Goal: Task Accomplishment & Management: Complete application form

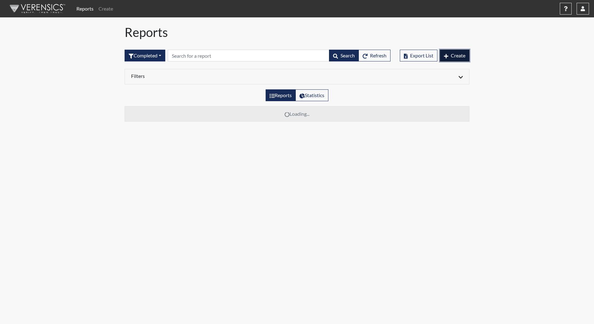
click at [457, 57] on span "Create" at bounding box center [458, 56] width 15 height 6
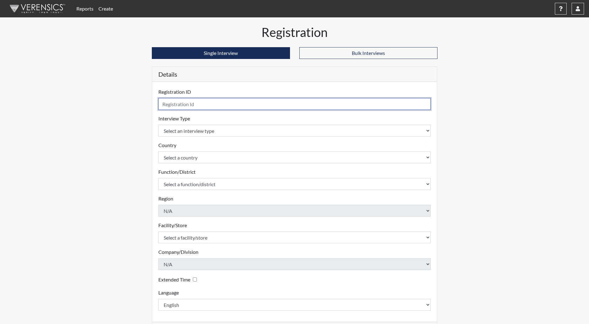
click at [186, 101] on input "text" at bounding box center [294, 104] width 273 height 12
click at [187, 105] on input "text" at bounding box center [294, 104] width 273 height 12
type input "BFredricks0494"
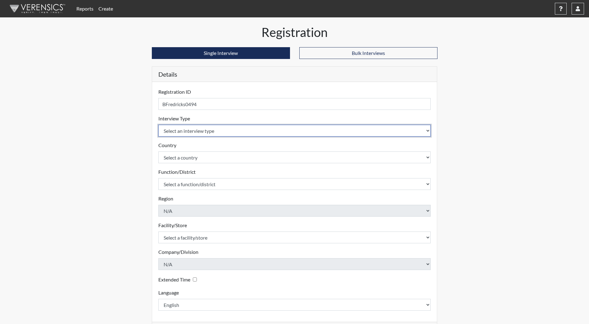
click at [216, 130] on select "Select an interview type Community Supervision Corrections Pre-Employment Pre-E…" at bounding box center [294, 131] width 273 height 12
select select "ff733e93-e1bf-11ea-9c9f-0eff0cf7eb8f"
click at [158, 125] on select "Select an interview type Community Supervision Corrections Pre-Employment Pre-E…" at bounding box center [294, 131] width 273 height 12
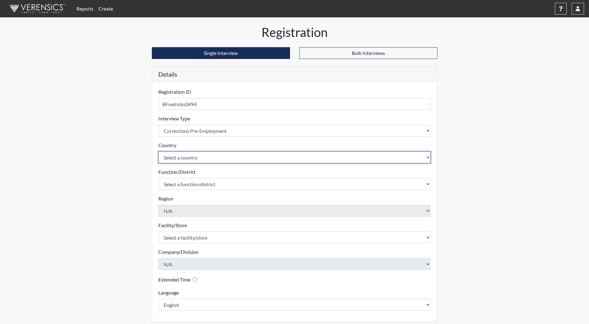
click at [207, 158] on select "Select a country [GEOGRAPHIC_DATA] [GEOGRAPHIC_DATA]" at bounding box center [294, 158] width 273 height 12
select select "united-states-of-[GEOGRAPHIC_DATA]"
click at [158, 152] on select "Select a country [GEOGRAPHIC_DATA] [GEOGRAPHIC_DATA]" at bounding box center [294, 158] width 273 height 12
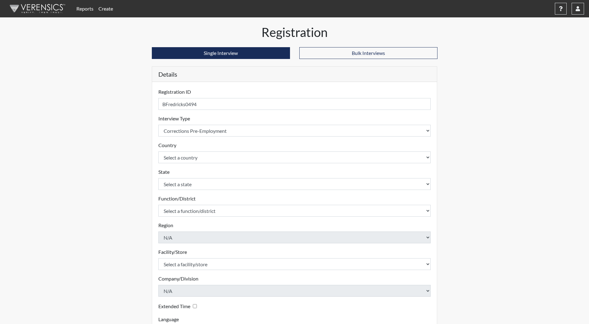
click at [182, 190] on form "Registration ID BFredricks0494 Please provide a registration ID. Interview Type…" at bounding box center [294, 212] width 273 height 249
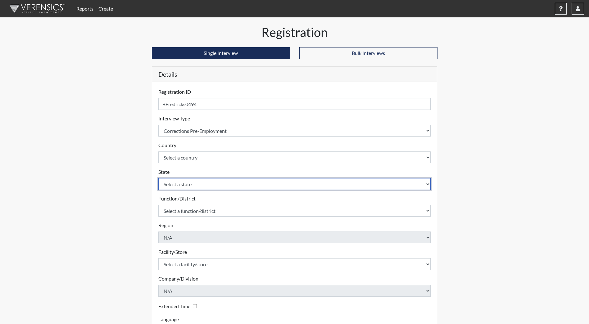
click at [184, 183] on select "Select a state [US_STATE] [US_STATE] [US_STATE] [US_STATE] [US_STATE] [US_STATE…" at bounding box center [294, 184] width 273 height 12
select select "ND"
click at [158, 178] on select "Select a state [US_STATE] [US_STATE] [US_STATE] [US_STATE] [US_STATE] [US_STATE…" at bounding box center [294, 184] width 273 height 12
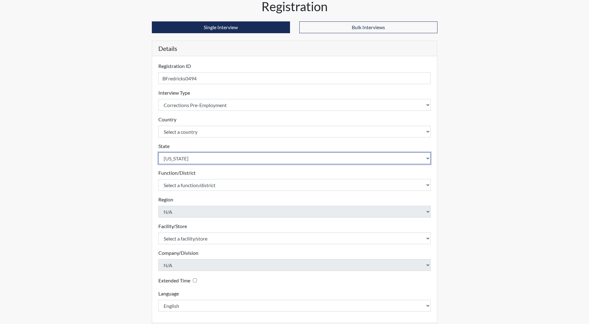
scroll to position [52, 0]
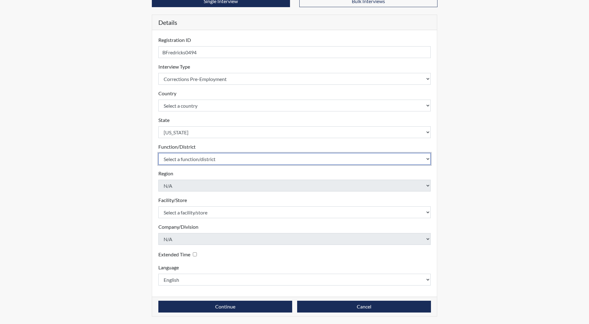
click at [200, 160] on select "Select a function/district Central Office/530 DJS Community/224 HRCC/516 JRCC/5…" at bounding box center [294, 159] width 273 height 12
select select "e2afb5f8-f4eb-4dcf-80a4-ccc1b0dc4df0"
click at [158, 153] on select "Select a function/district Central Office/530 DJS Community/224 HRCC/516 JRCC/5…" at bounding box center [294, 159] width 273 height 12
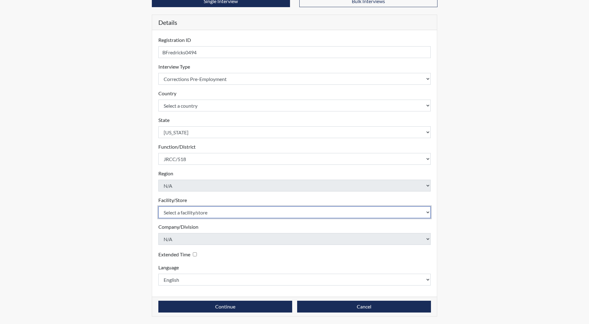
click at [192, 216] on select "Select a facility/store [GEOGRAPHIC_DATA] [PERSON_NAME][GEOGRAPHIC_DATA] [US_ST…" at bounding box center [294, 213] width 273 height 12
select select "98df86d5-ace5-42b8-a35c-ae8b77e46ca8"
click at [158, 207] on select "Select a facility/store [GEOGRAPHIC_DATA] [PERSON_NAME][GEOGRAPHIC_DATA] [US_ST…" at bounding box center [294, 213] width 273 height 12
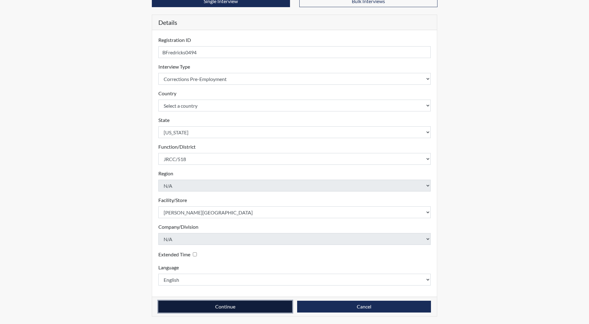
click at [205, 303] on button "Continue" at bounding box center [225, 307] width 134 height 12
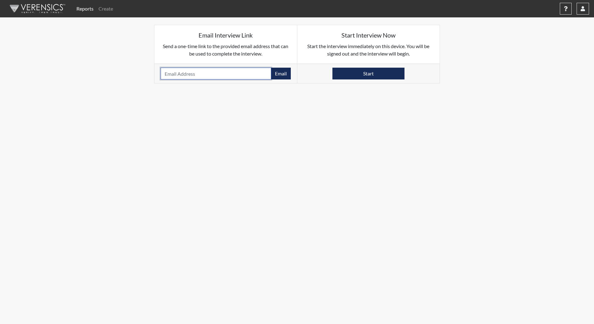
click at [186, 74] on input "email" at bounding box center [216, 74] width 111 height 12
click at [204, 78] on input "email" at bounding box center [216, 74] width 111 height 12
click at [176, 74] on input "[EMAIL_ADDRESS][DOMAIN_NAME]" at bounding box center [216, 74] width 111 height 12
drag, startPoint x: 224, startPoint y: 73, endPoint x: 139, endPoint y: 71, distance: 85.1
click at [139, 71] on div "Email Interview Link Send a one-time link to the provided email address that ca…" at bounding box center [297, 54] width 354 height 59
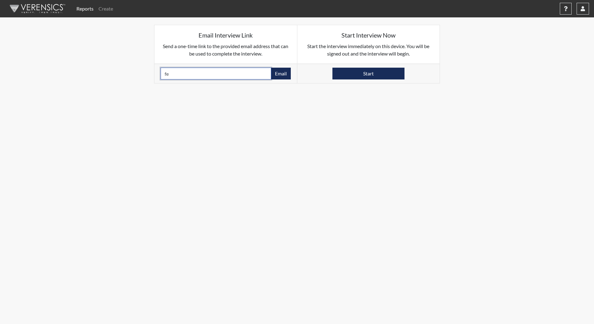
type input "f"
type input "[EMAIL_ADDRESS][DOMAIN_NAME]"
click at [272, 74] on button "Email" at bounding box center [281, 74] width 20 height 12
